Goal: Information Seeking & Learning: Learn about a topic

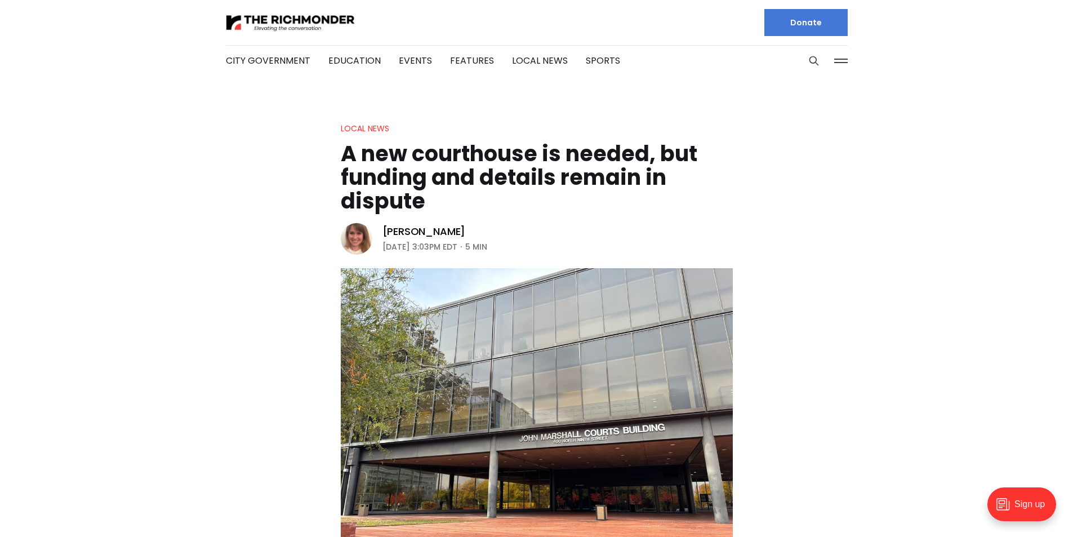
click at [295, 179] on header "Local News A new courthouse is needed, but funding and details remain in disput…" at bounding box center [536, 347] width 1073 height 451
click at [351, 160] on h1 "A new courthouse is needed, but funding and details remain in dispute" at bounding box center [537, 177] width 392 height 71
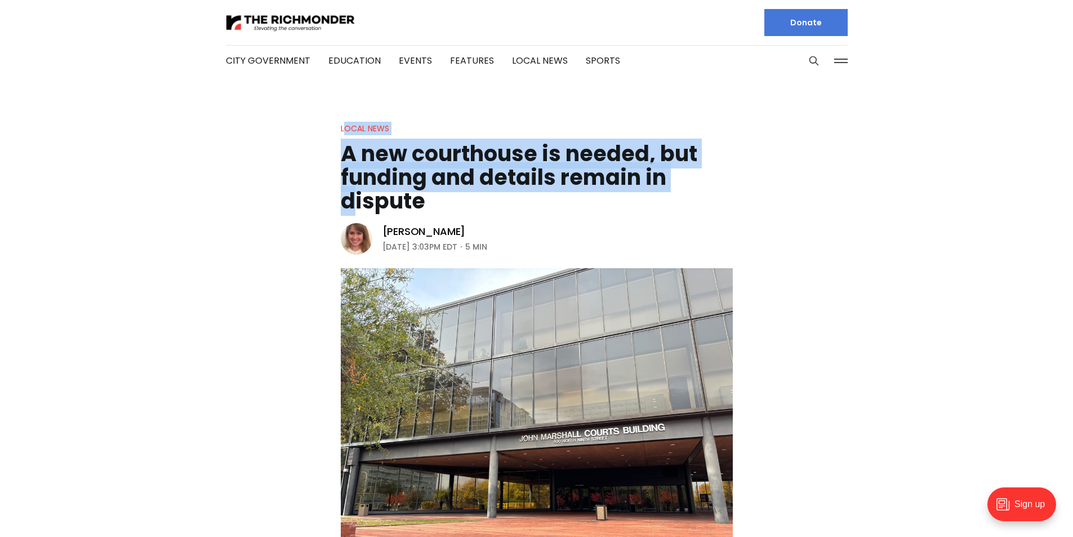
drag, startPoint x: 344, startPoint y: 97, endPoint x: 383, endPoint y: 111, distance: 40.6
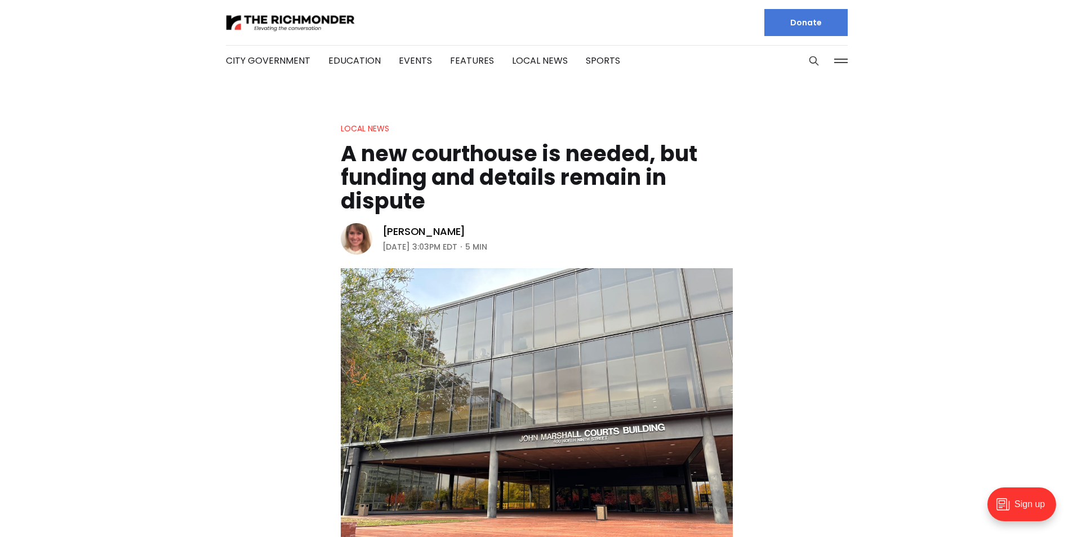
click at [357, 86] on li "Education" at bounding box center [354, 60] width 52 height 61
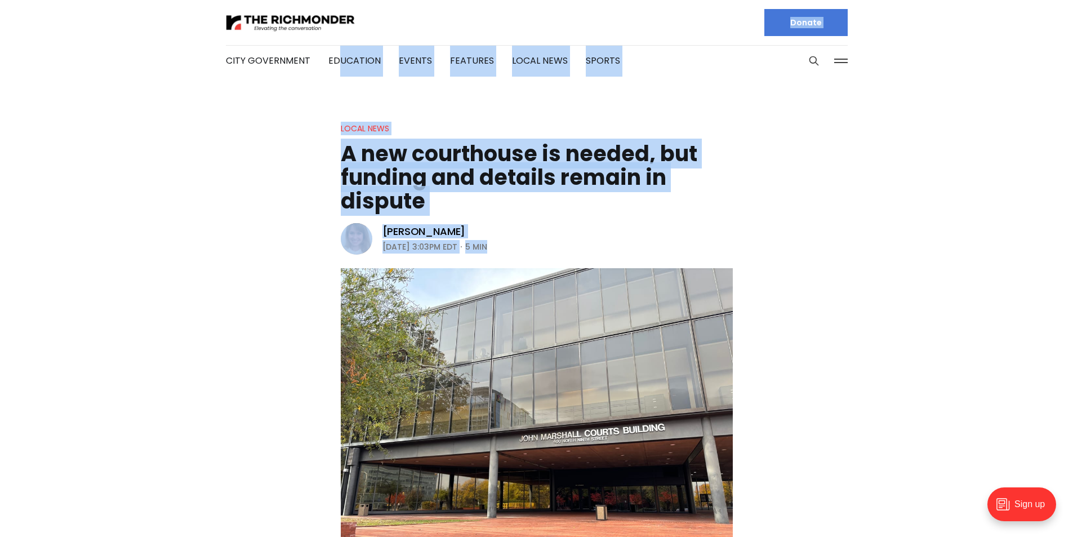
drag, startPoint x: 338, startPoint y: 90, endPoint x: 419, endPoint y: 305, distance: 229.8
drag, startPoint x: 524, startPoint y: 104, endPoint x: 501, endPoint y: 104, distance: 23.1
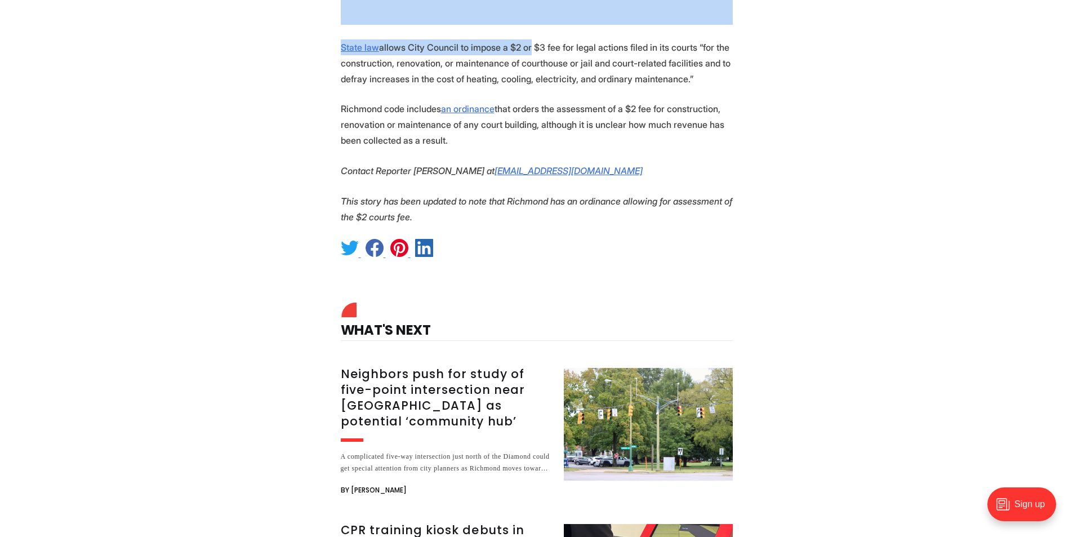
scroll to position [2548, 0]
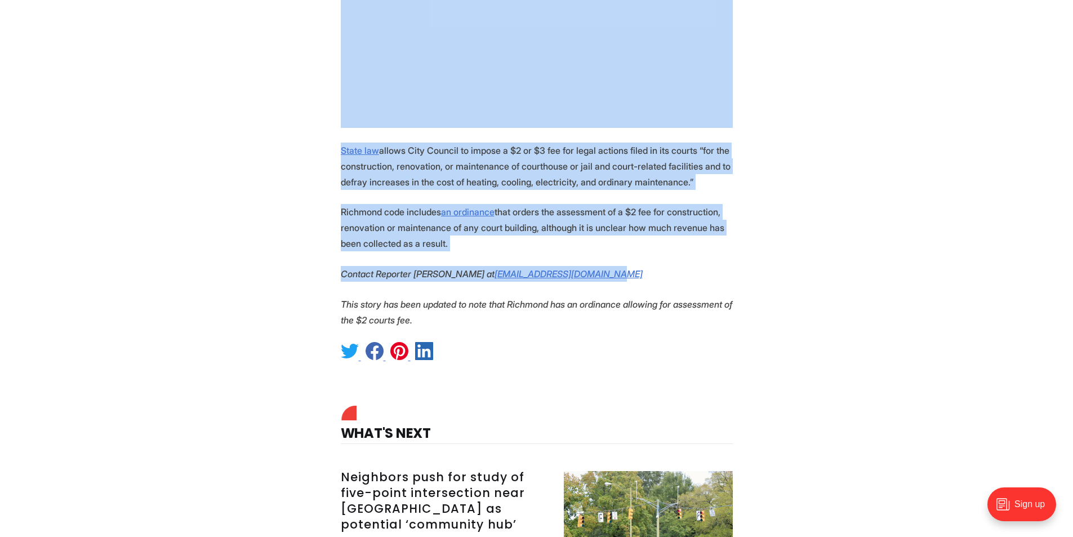
drag, startPoint x: 324, startPoint y: 102, endPoint x: 675, endPoint y: 247, distance: 379.9
copy article "Lorem Ipsu D sit ametconsec ad elitse, doe tempori utl etdolor magnaa en admini…"
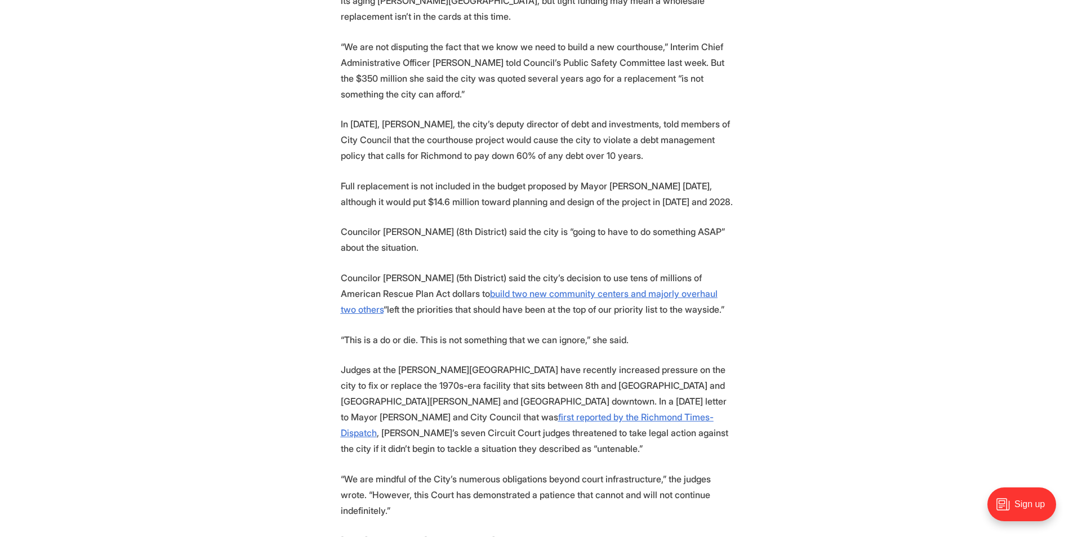
scroll to position [633, 0]
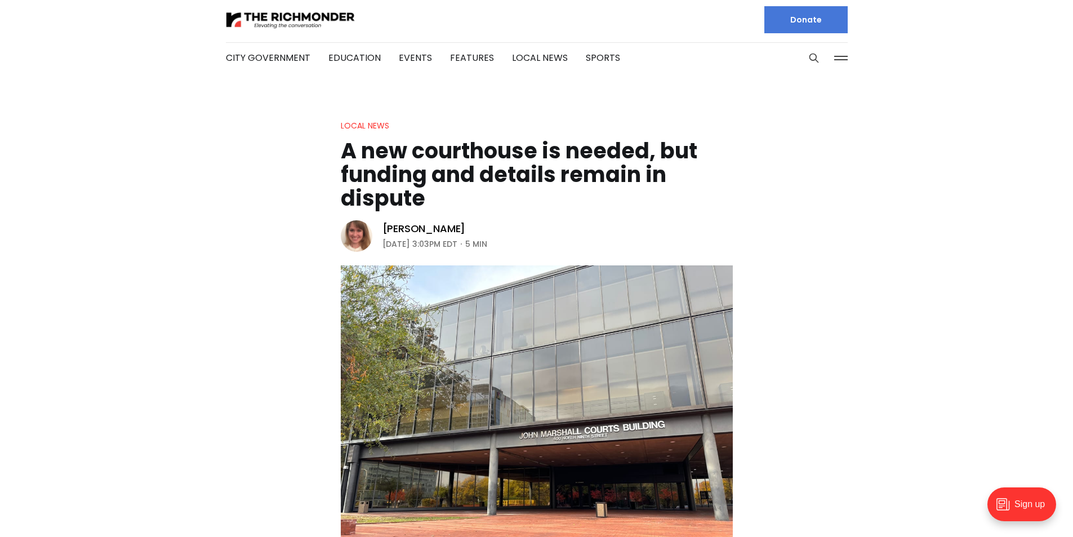
scroll to position [0, 0]
